Goal: Information Seeking & Learning: Learn about a topic

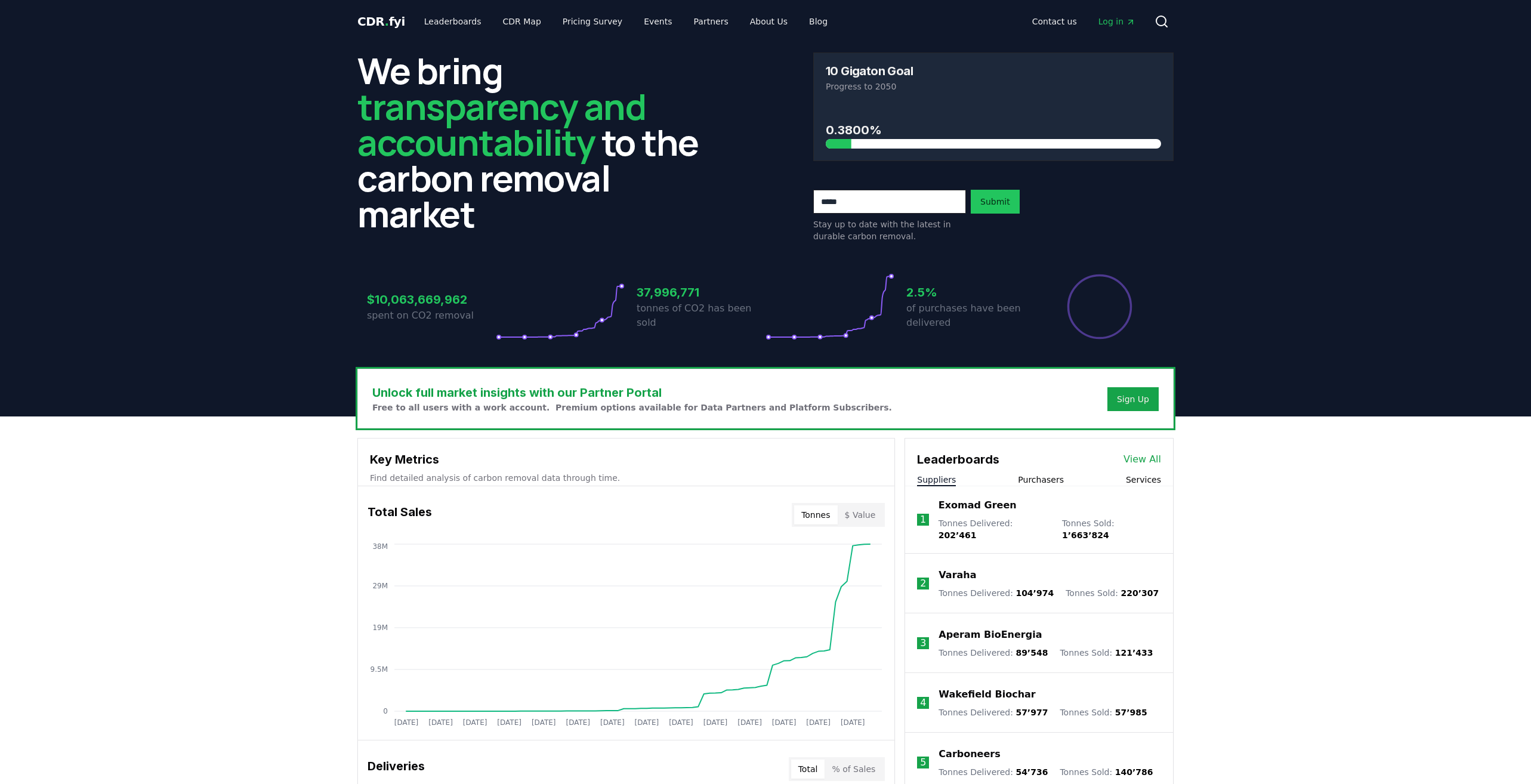
click at [1164, 17] on circle at bounding box center [1161, 21] width 10 height 10
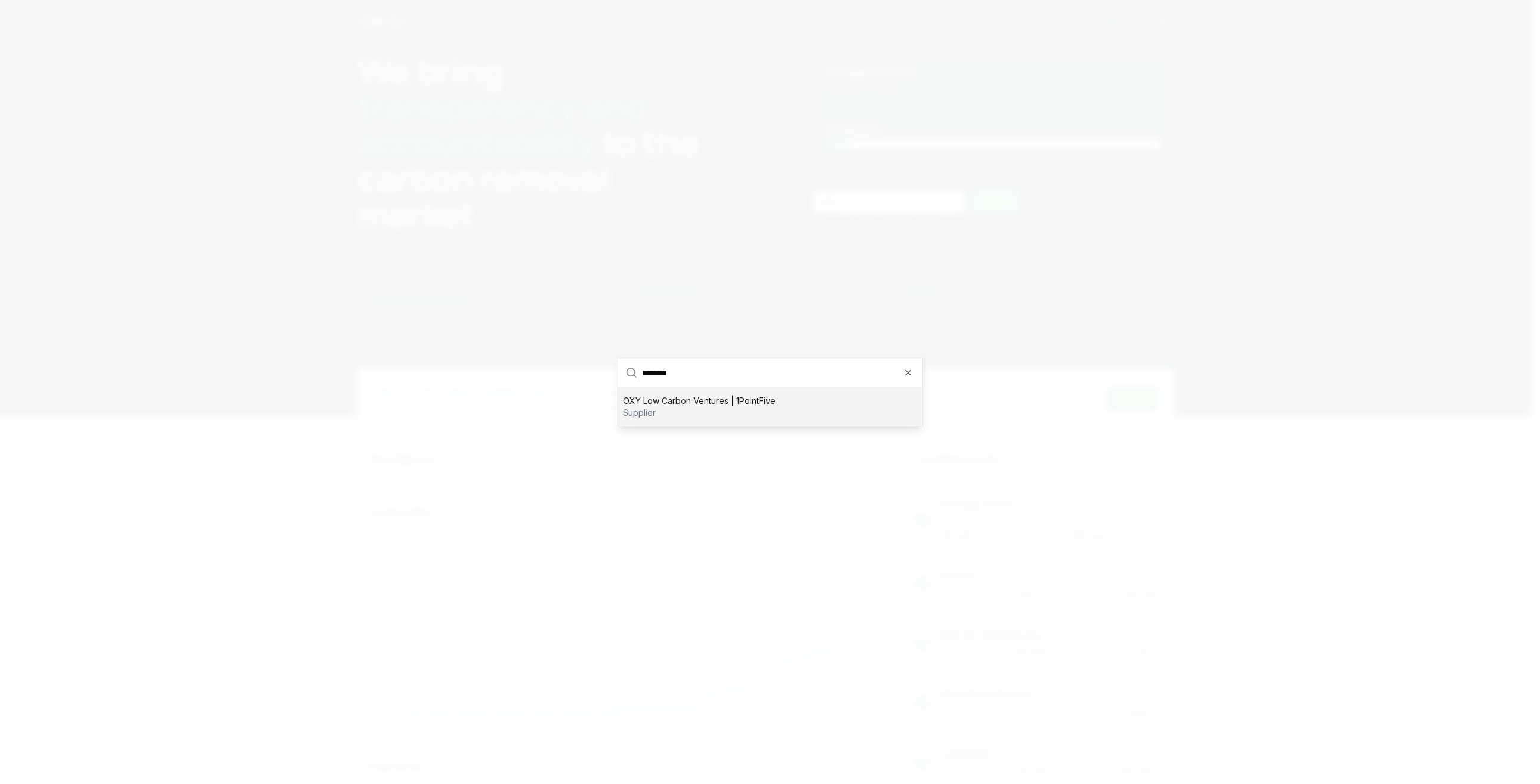
type input "********"
click at [689, 406] on p "OXY Low Carbon Ventures | 1PointFive" at bounding box center [699, 401] width 153 height 12
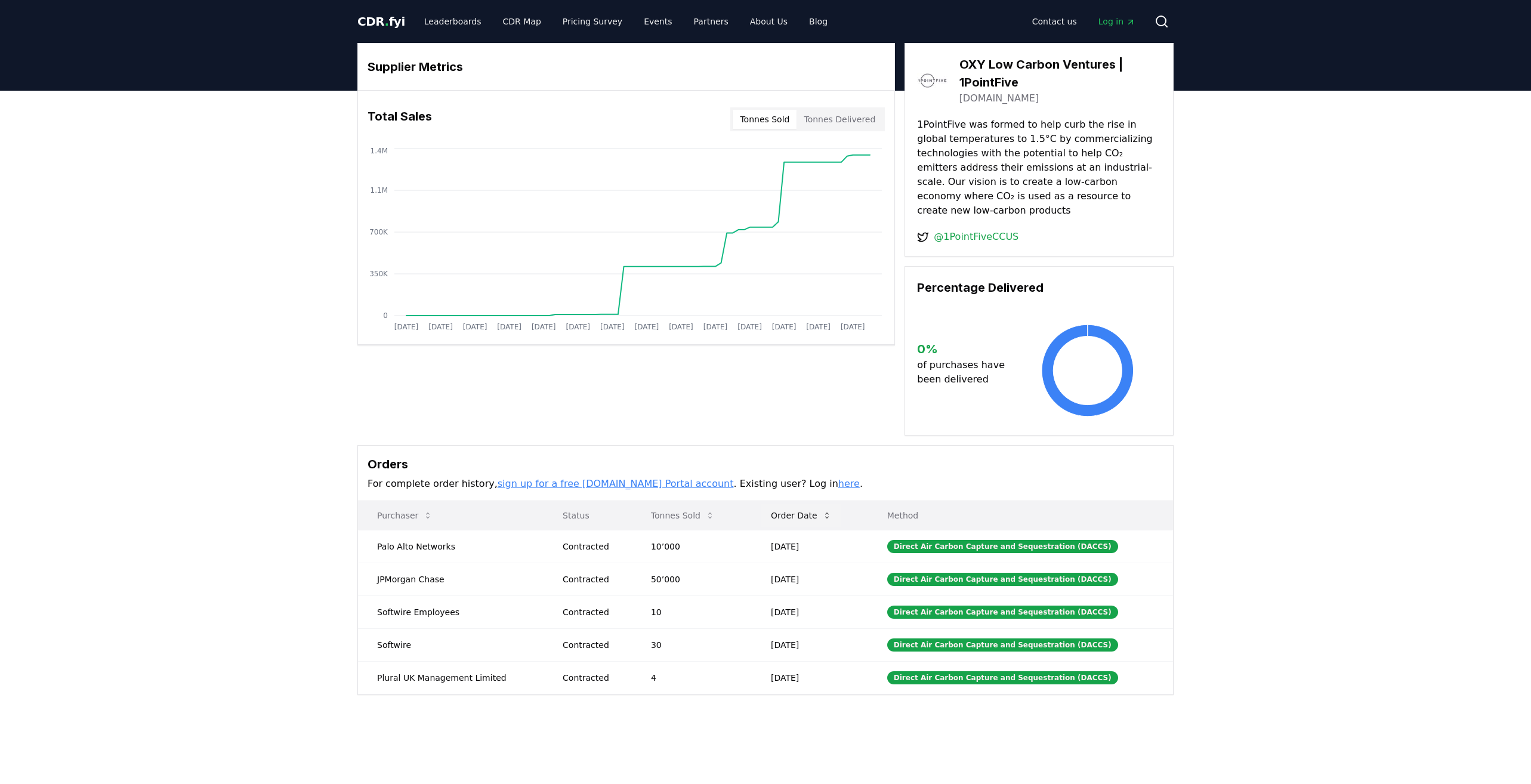
click at [807, 503] on button "Order Date" at bounding box center [801, 515] width 80 height 24
